Goal: Complete application form

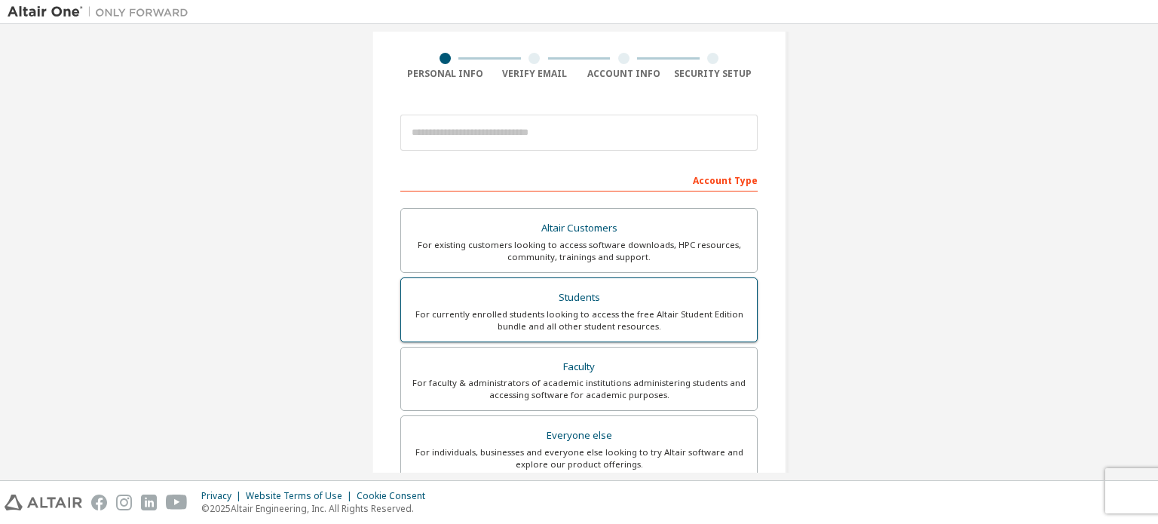
scroll to position [151, 0]
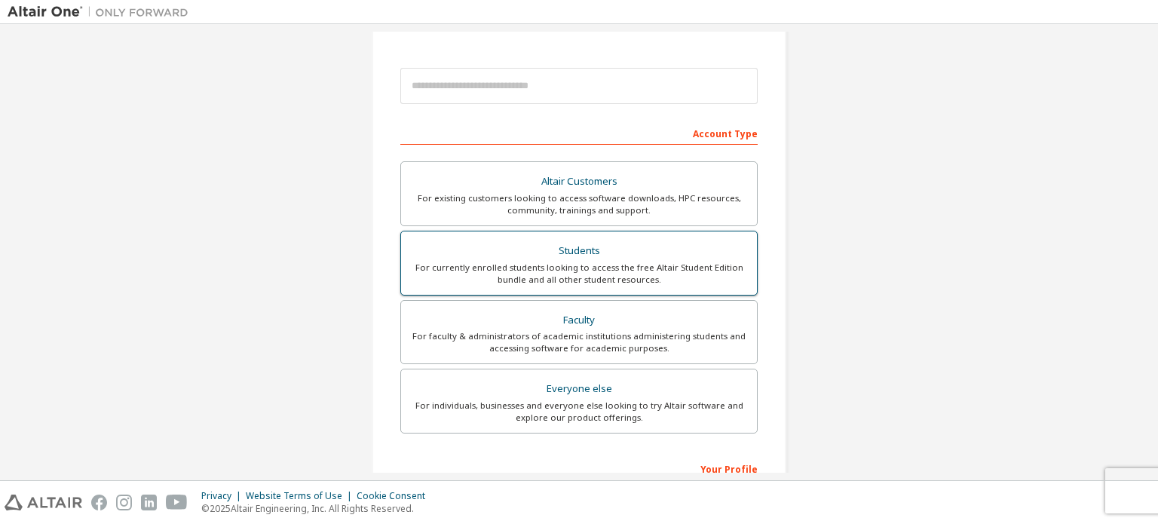
click at [530, 276] on div "For currently enrolled students looking to access the free Altair Student Editi…" at bounding box center [579, 274] width 338 height 24
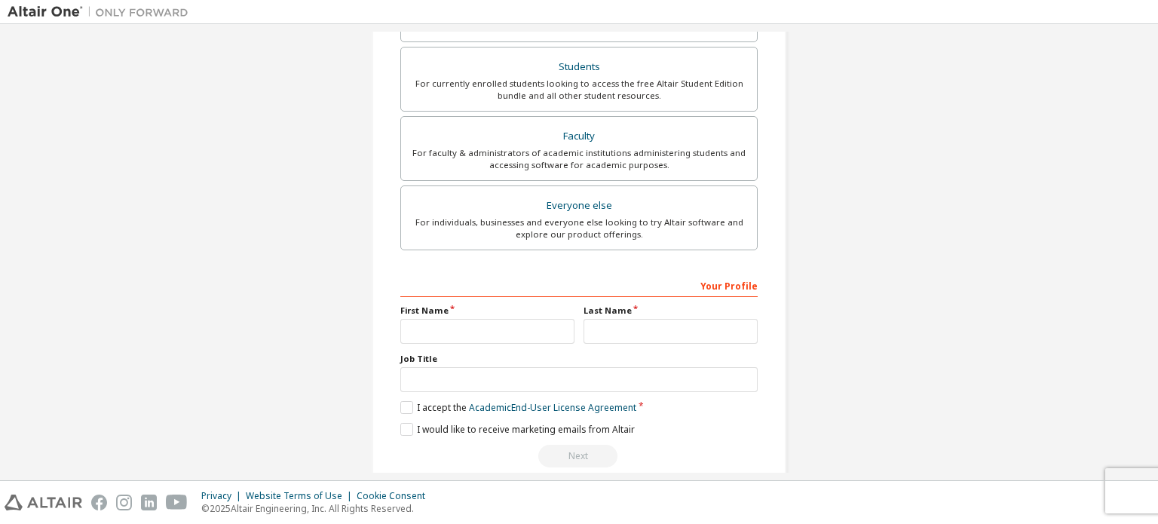
scroll to position [377, 0]
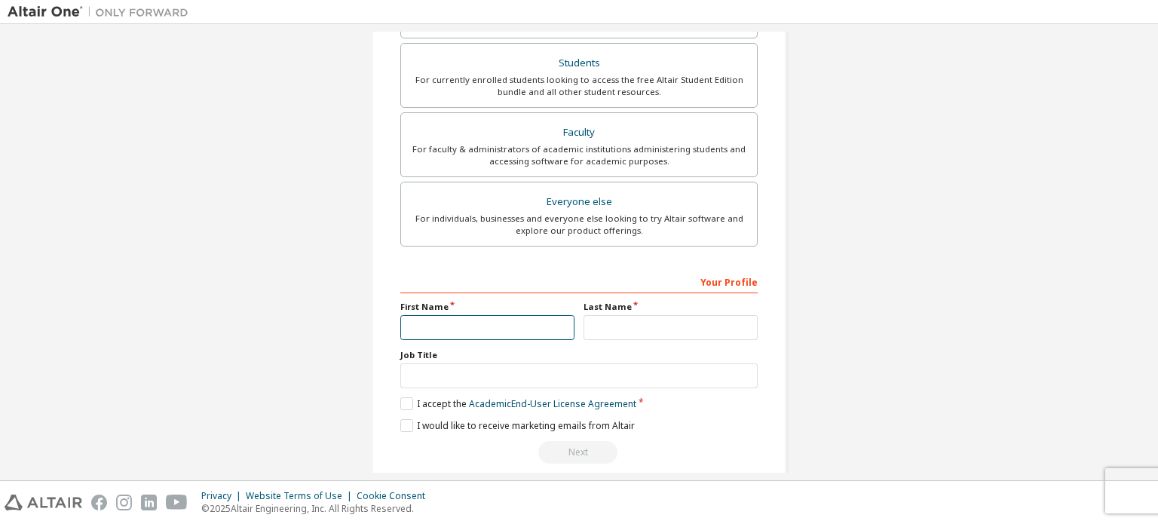
click at [428, 319] on input "text" at bounding box center [487, 327] width 174 height 25
type input "******"
click at [584, 325] on input "text" at bounding box center [671, 327] width 174 height 25
type input "*********"
click at [580, 366] on input "text" at bounding box center [578, 375] width 357 height 25
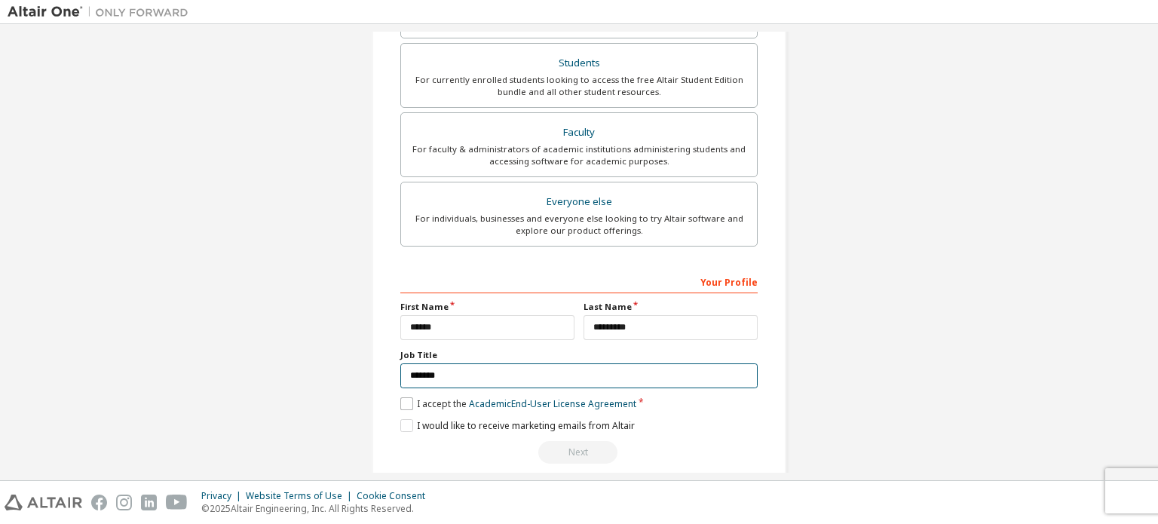
type input "*******"
click at [403, 397] on label "I accept the Academic End-User License Agreement" at bounding box center [518, 403] width 236 height 13
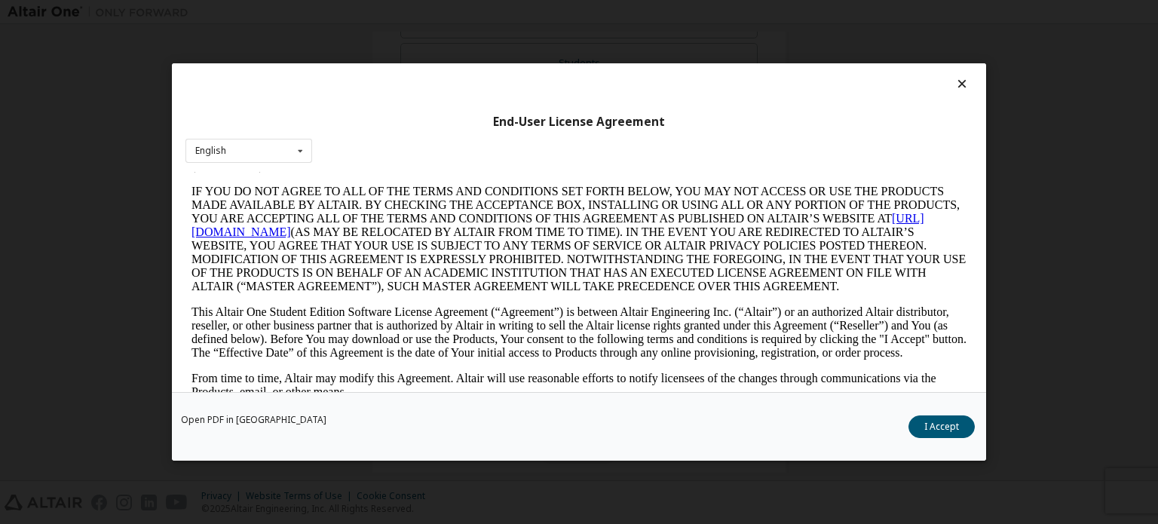
scroll to position [75, 0]
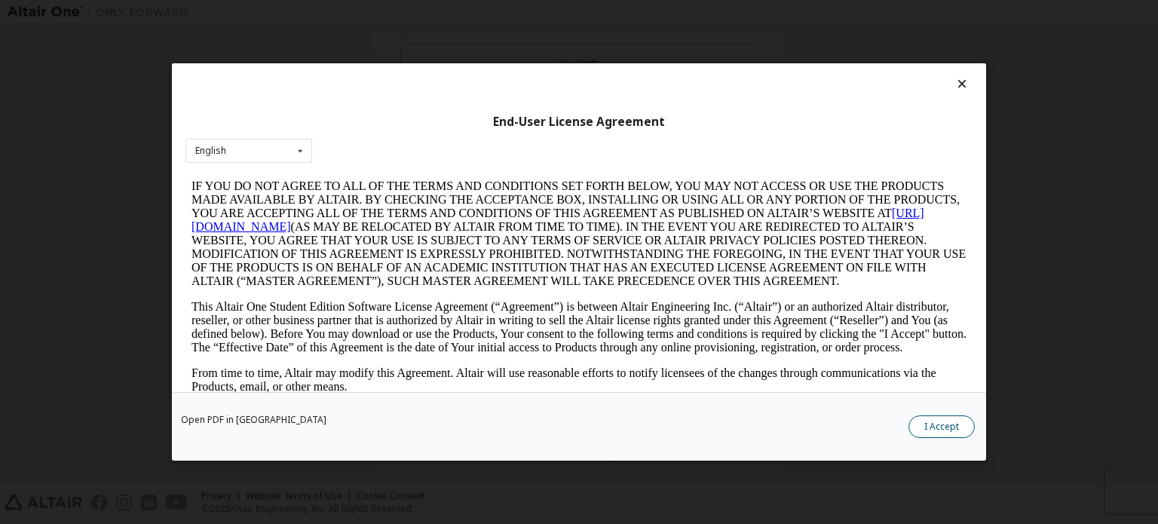
click at [943, 424] on button "I Accept" at bounding box center [942, 426] width 66 height 23
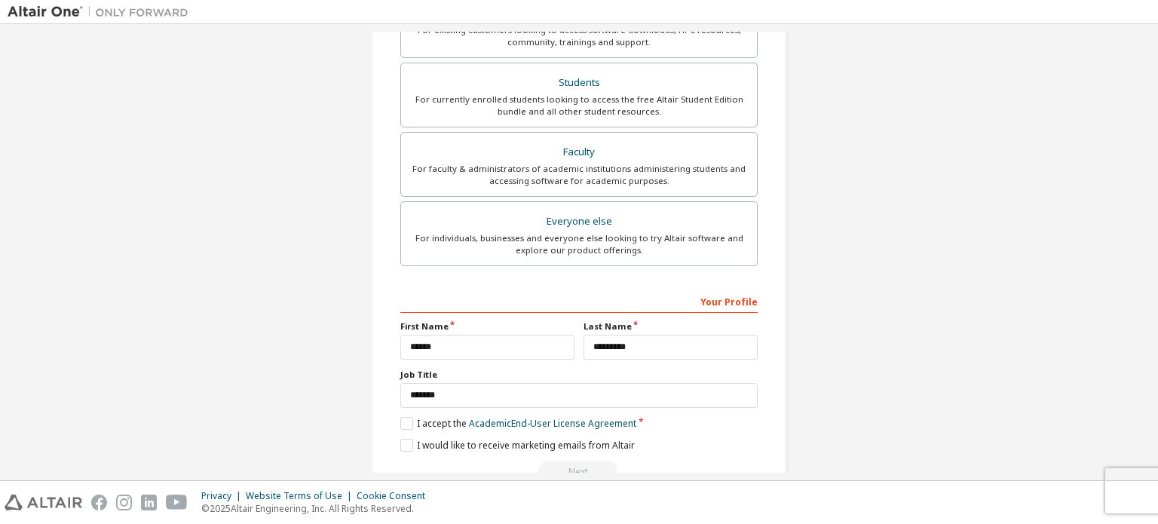
scroll to position [377, 0]
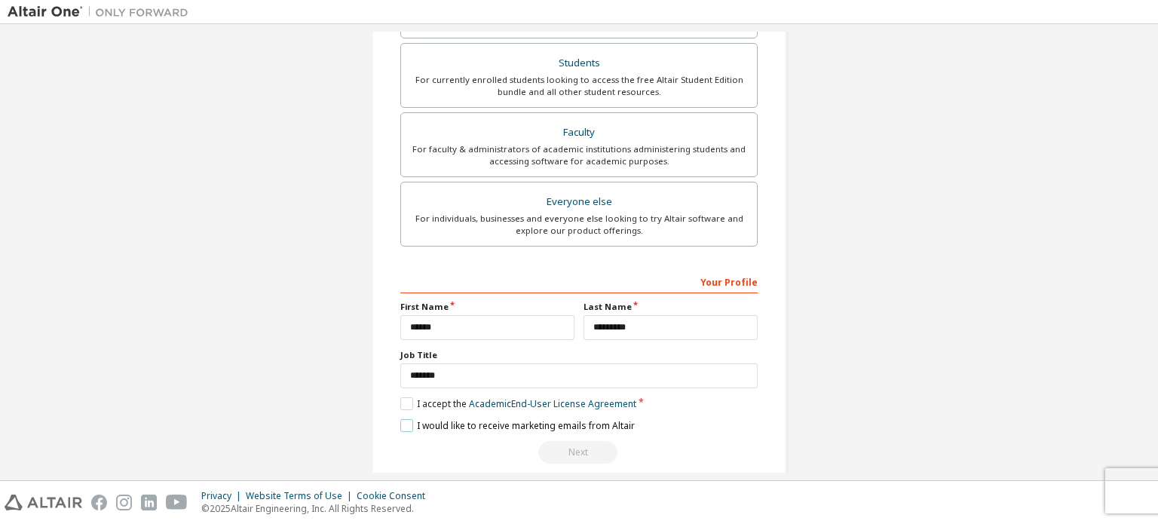
click at [401, 422] on label "I would like to receive marketing emails from Altair" at bounding box center [517, 425] width 234 height 13
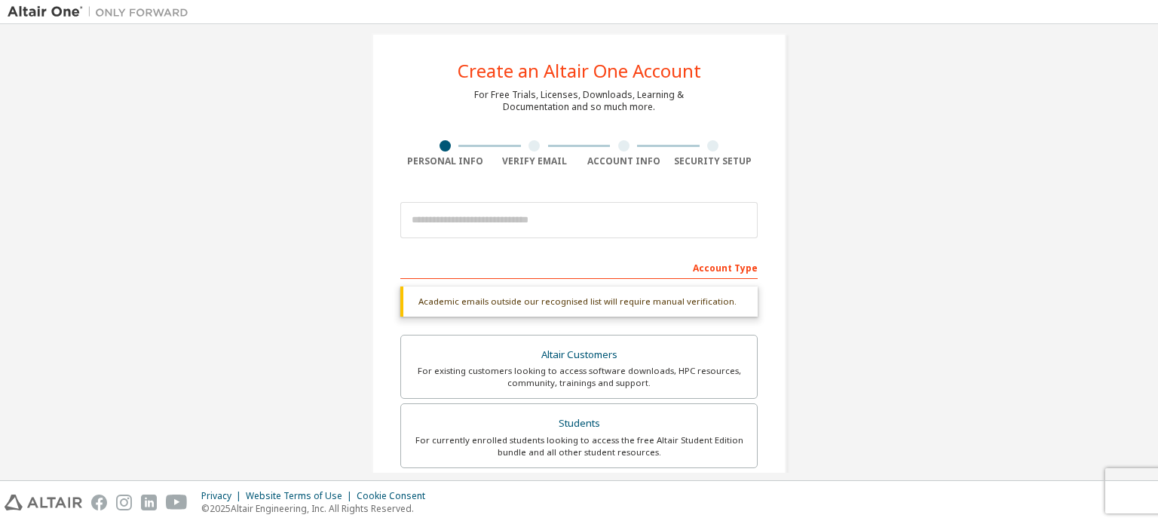
scroll to position [0, 0]
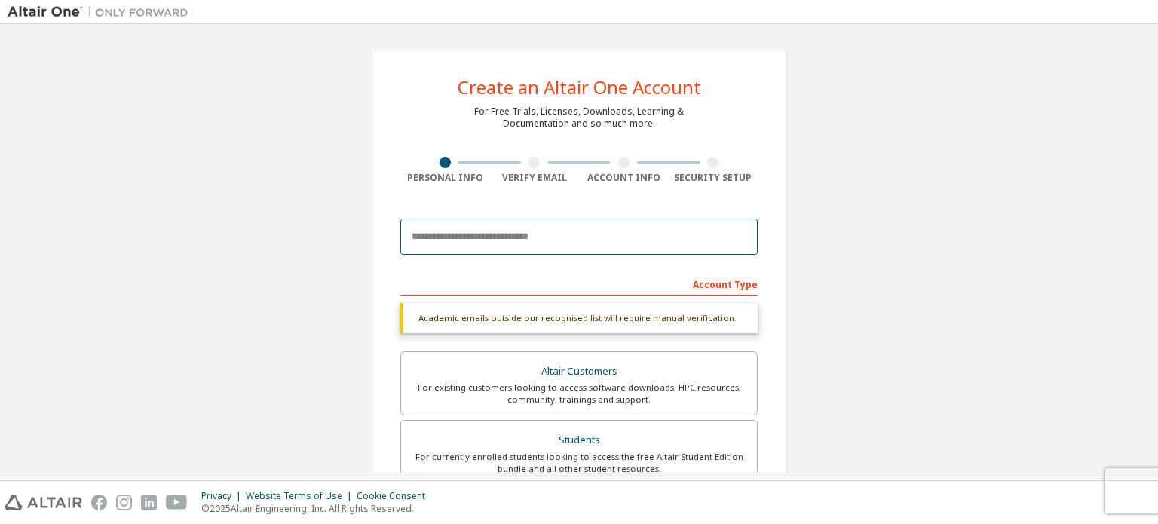
click at [539, 238] on input "email" at bounding box center [578, 237] width 357 height 36
type input "**********"
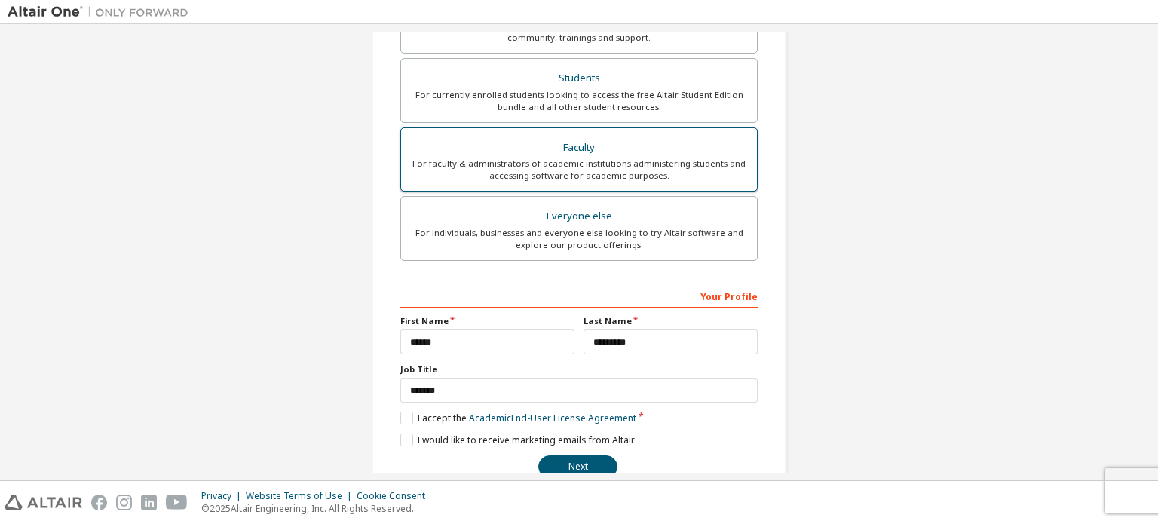
scroll to position [354, 0]
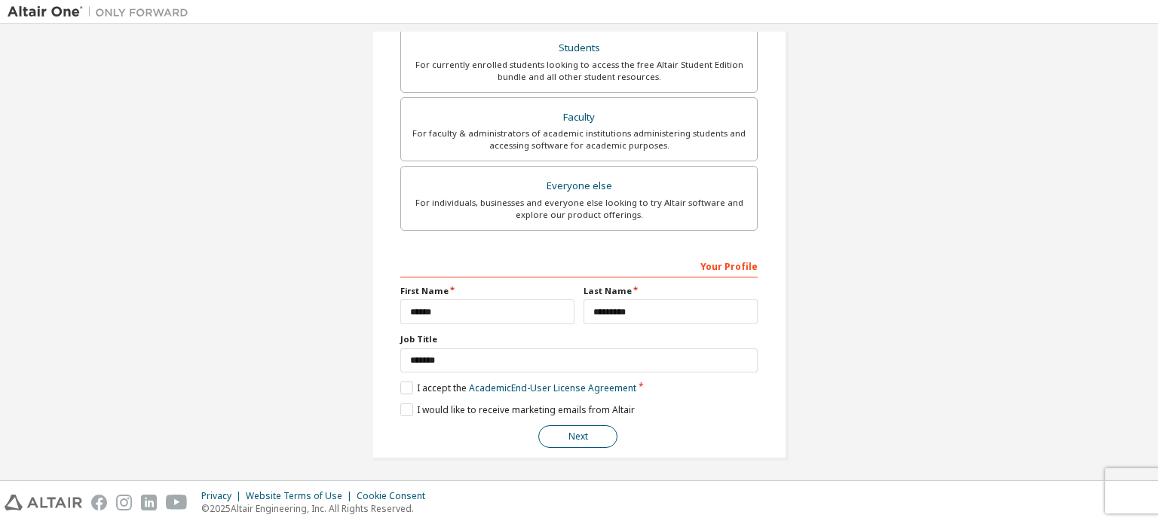
click at [576, 434] on button "Next" at bounding box center [577, 436] width 79 height 23
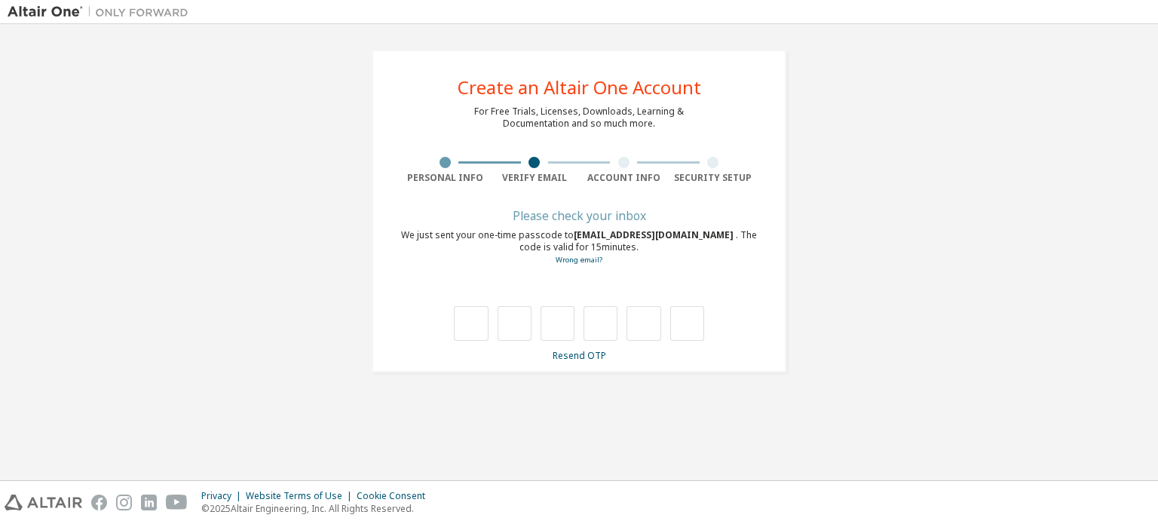
scroll to position [0, 0]
type input "*"
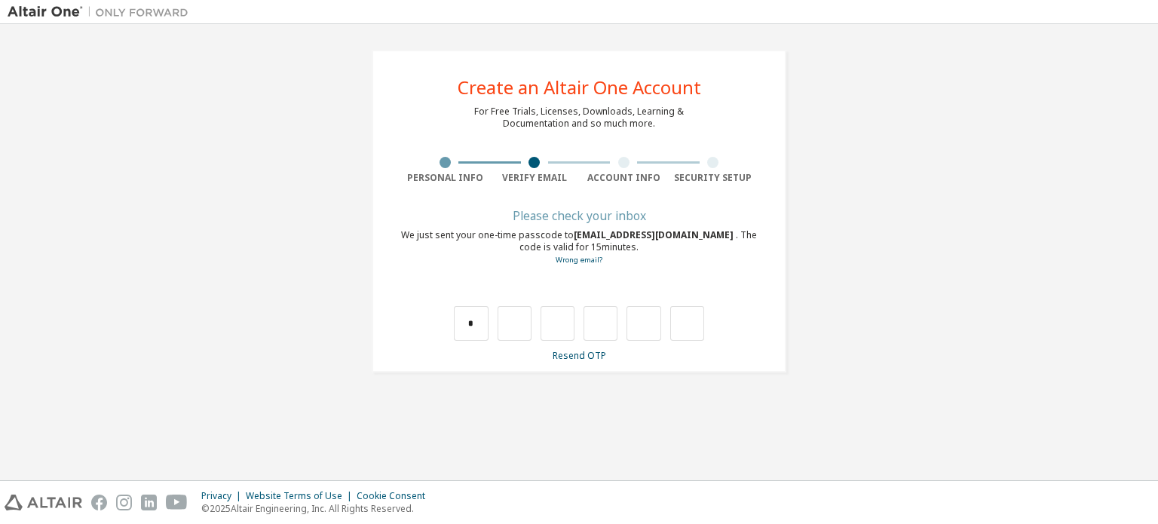
type input "*"
